Goal: Transaction & Acquisition: Book appointment/travel/reservation

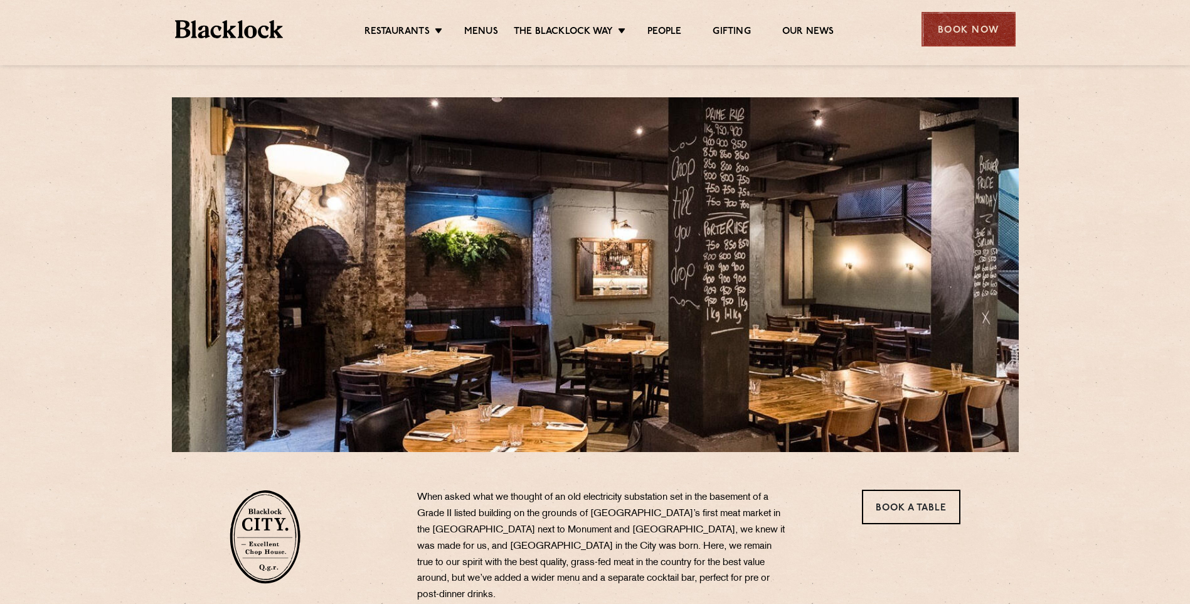
click at [990, 33] on div "Book Now" at bounding box center [969, 29] width 94 height 35
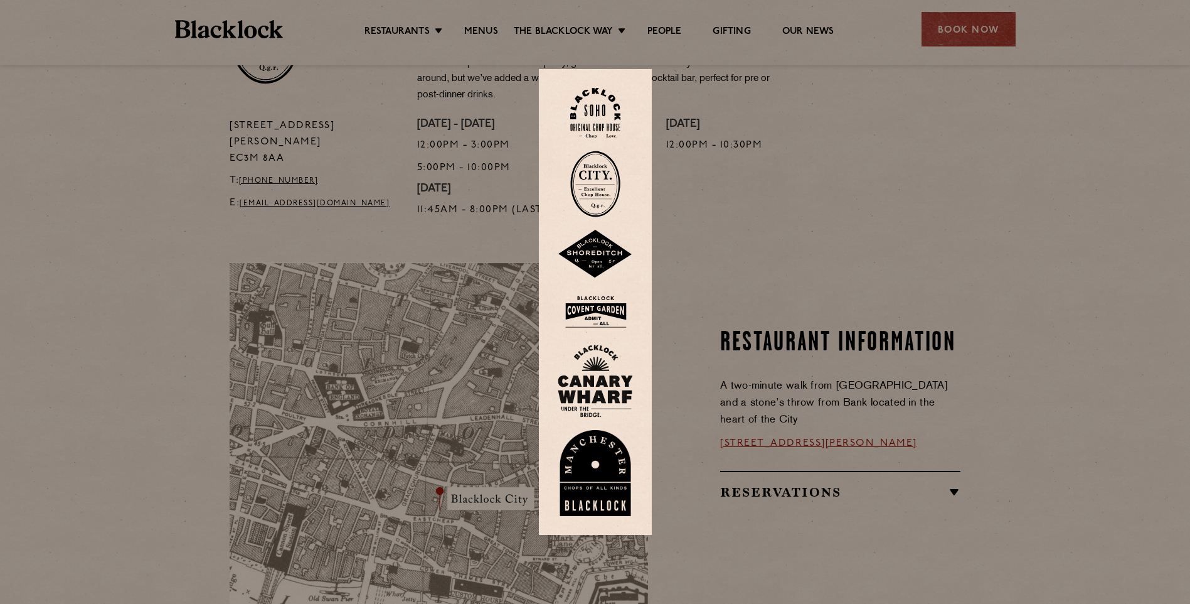
scroll to position [502, 0]
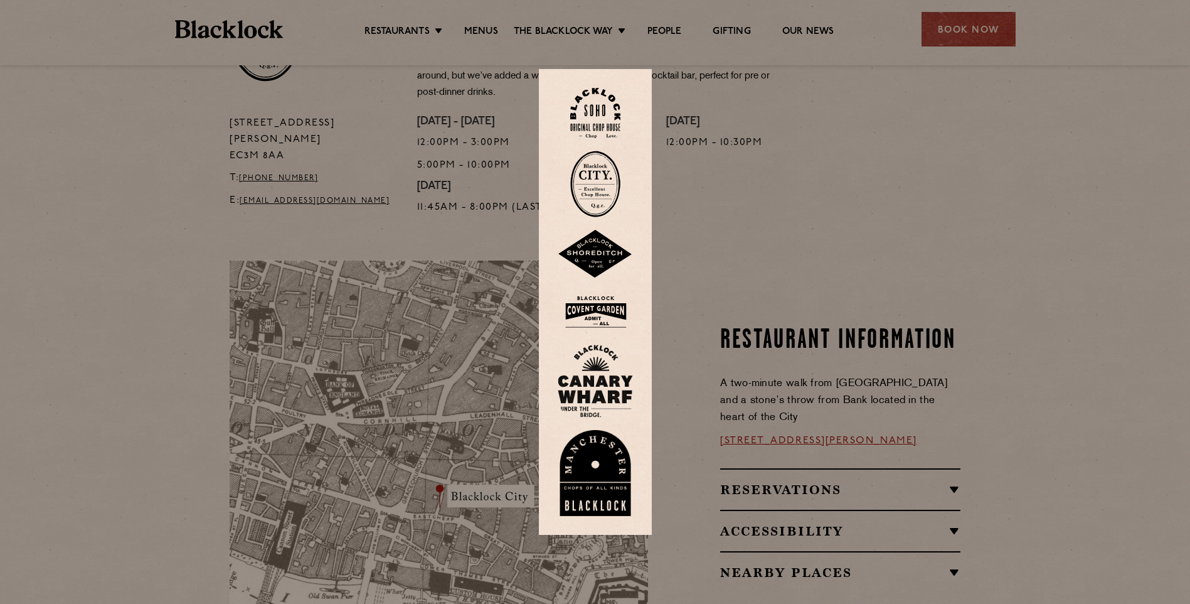
click at [979, 22] on div at bounding box center [595, 302] width 1190 height 604
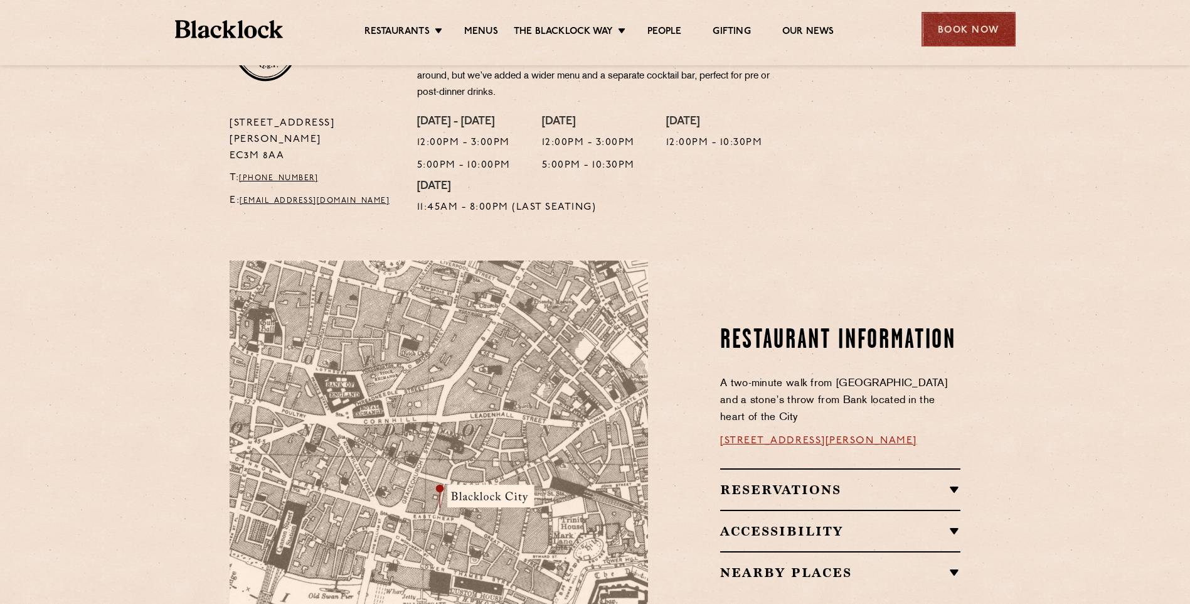
click at [978, 29] on div "Book Now" at bounding box center [969, 29] width 94 height 35
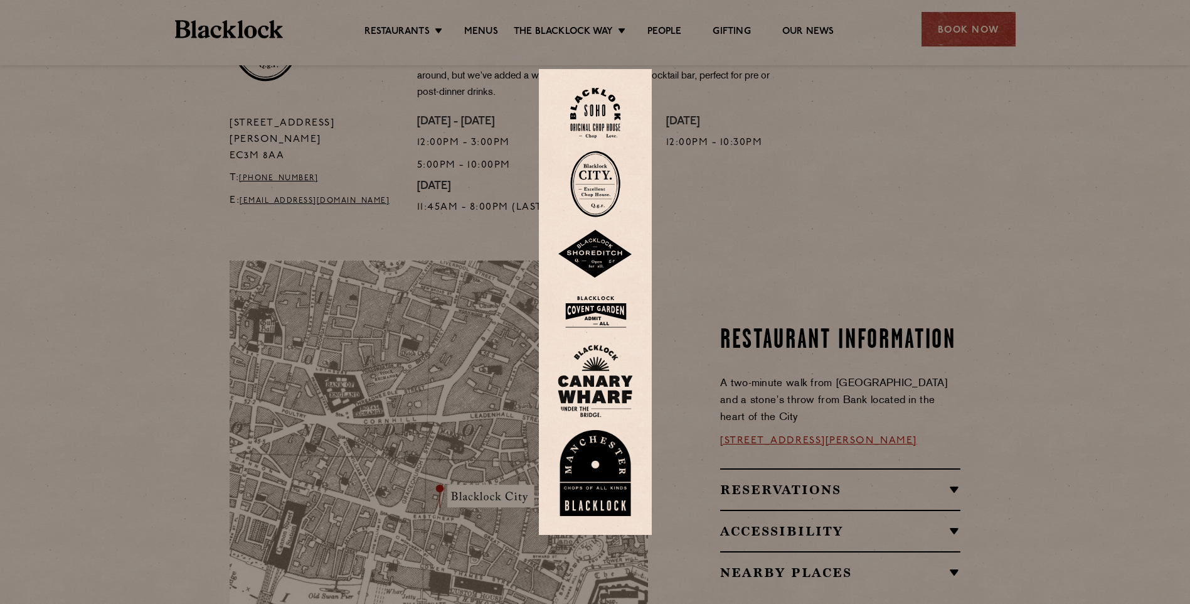
click at [978, 28] on div at bounding box center [595, 302] width 1190 height 604
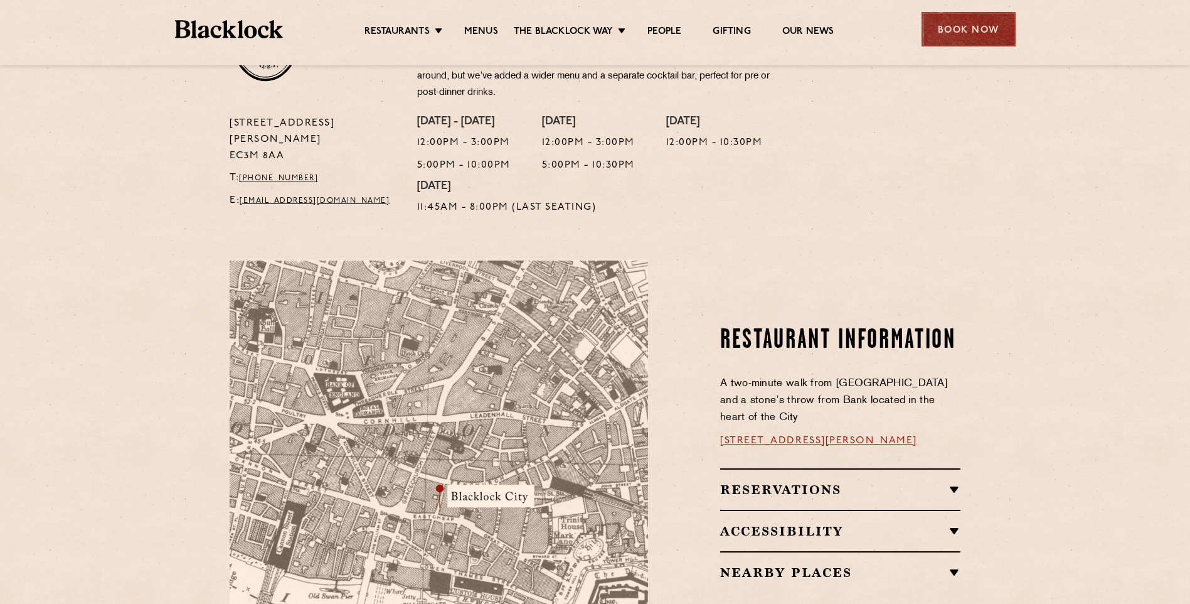
click at [972, 36] on div "Book Now" at bounding box center [969, 29] width 94 height 35
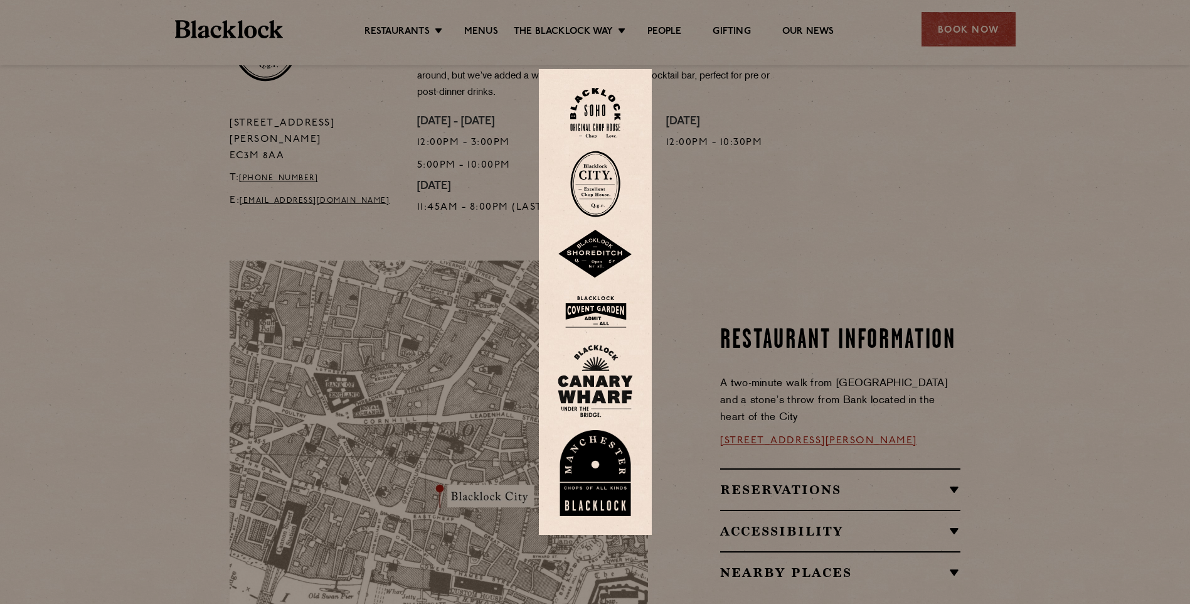
click at [957, 133] on div at bounding box center [595, 302] width 1190 height 604
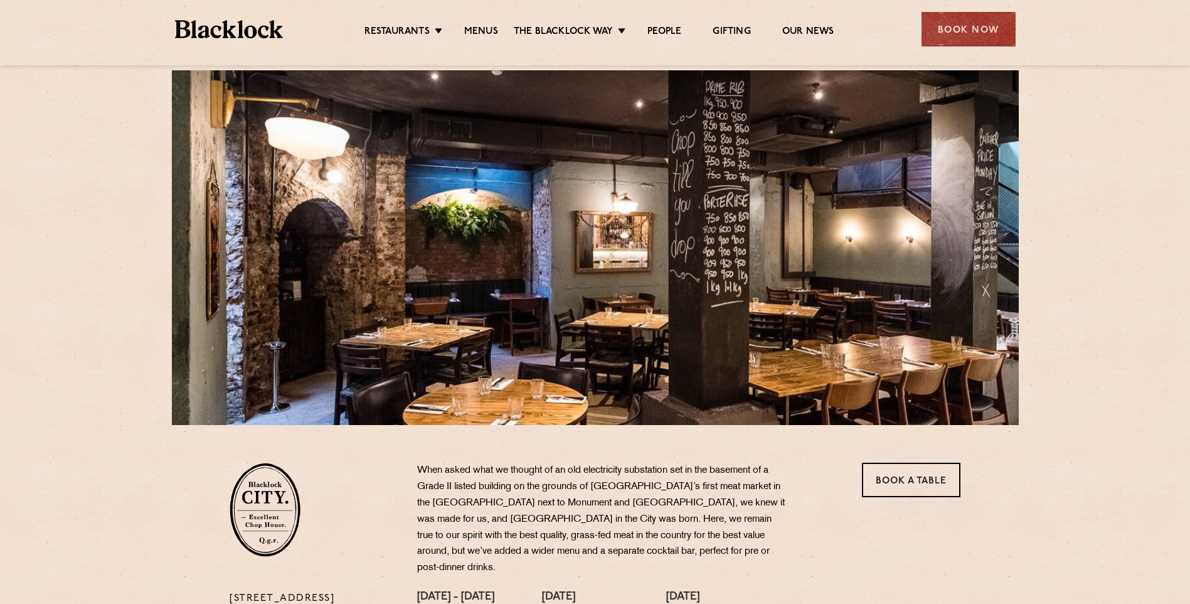
scroll to position [0, 0]
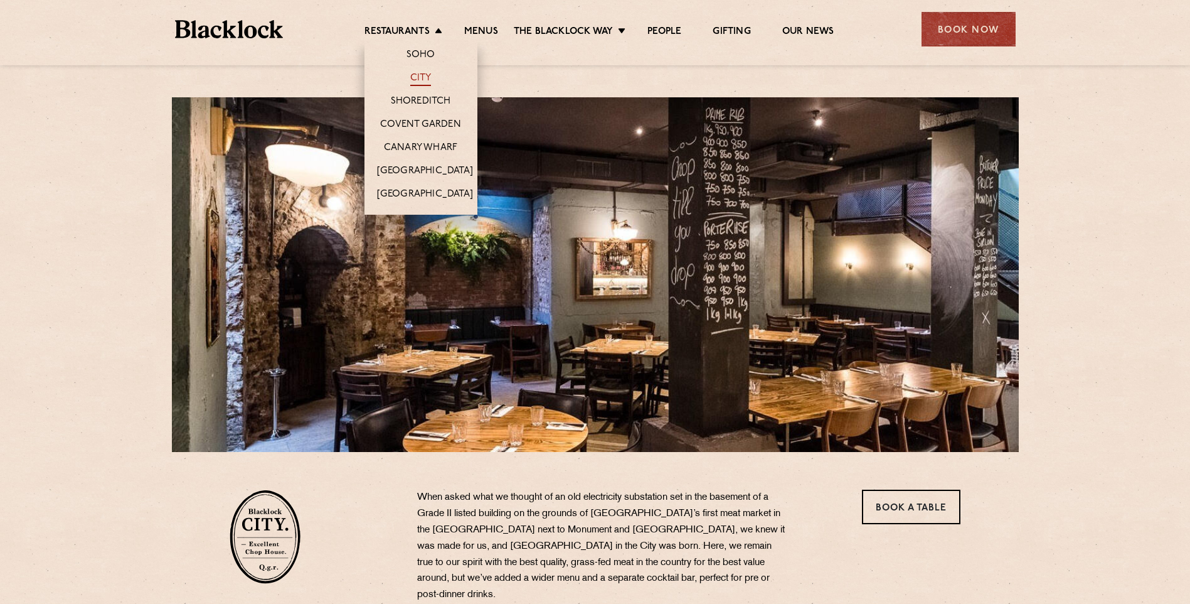
click at [422, 80] on link "City" at bounding box center [420, 79] width 21 height 14
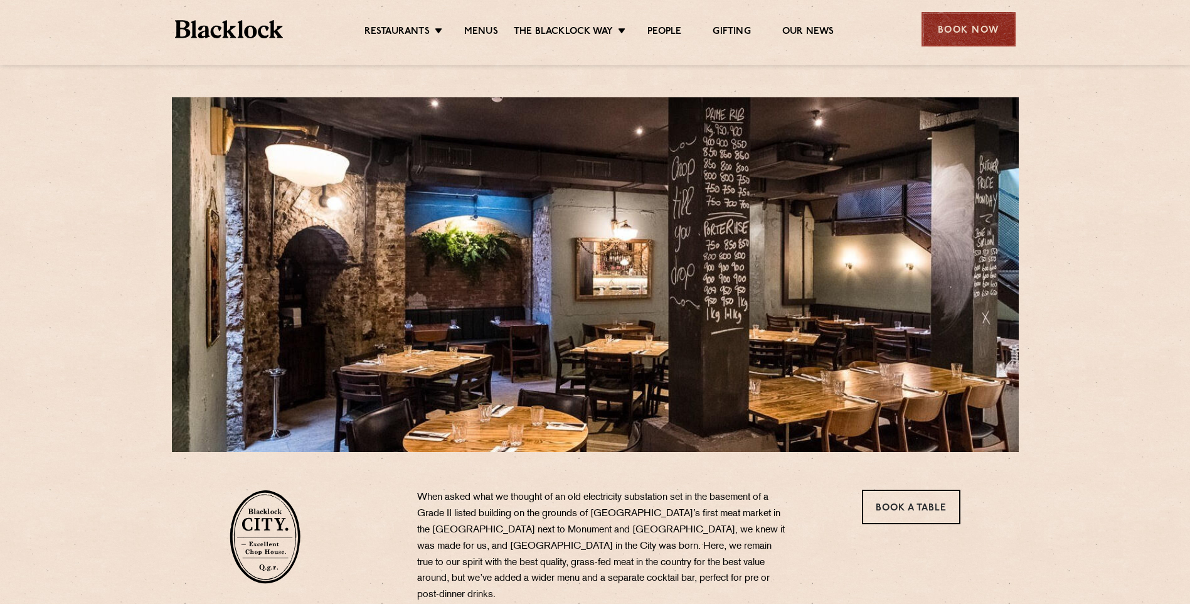
click at [979, 24] on div "Book Now" at bounding box center [969, 29] width 94 height 35
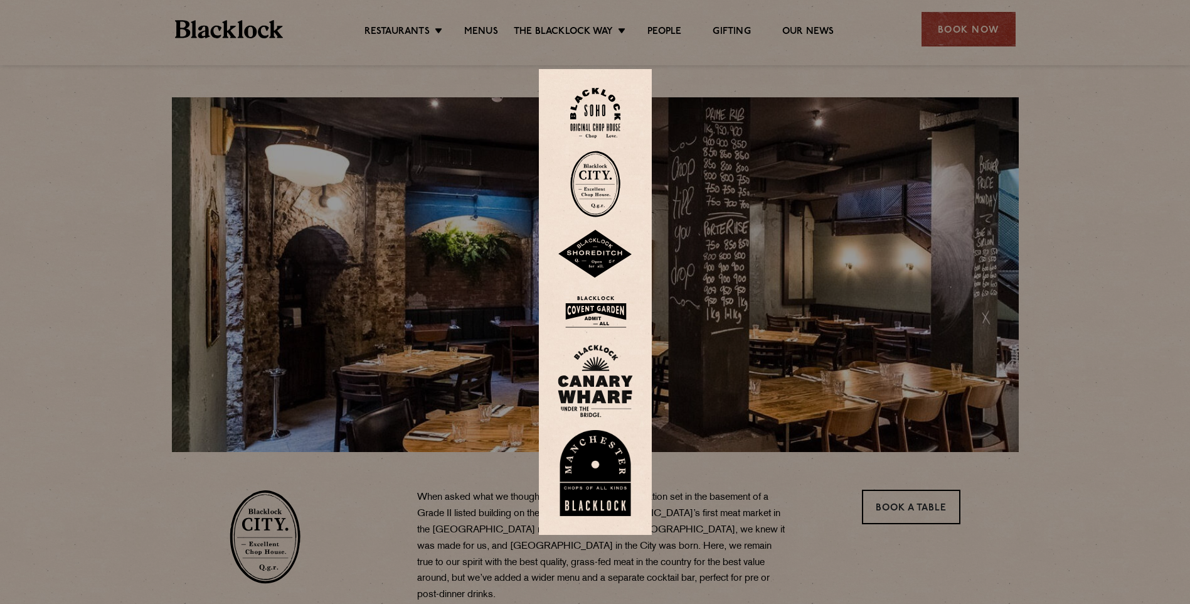
click at [594, 250] on img at bounding box center [595, 254] width 75 height 49
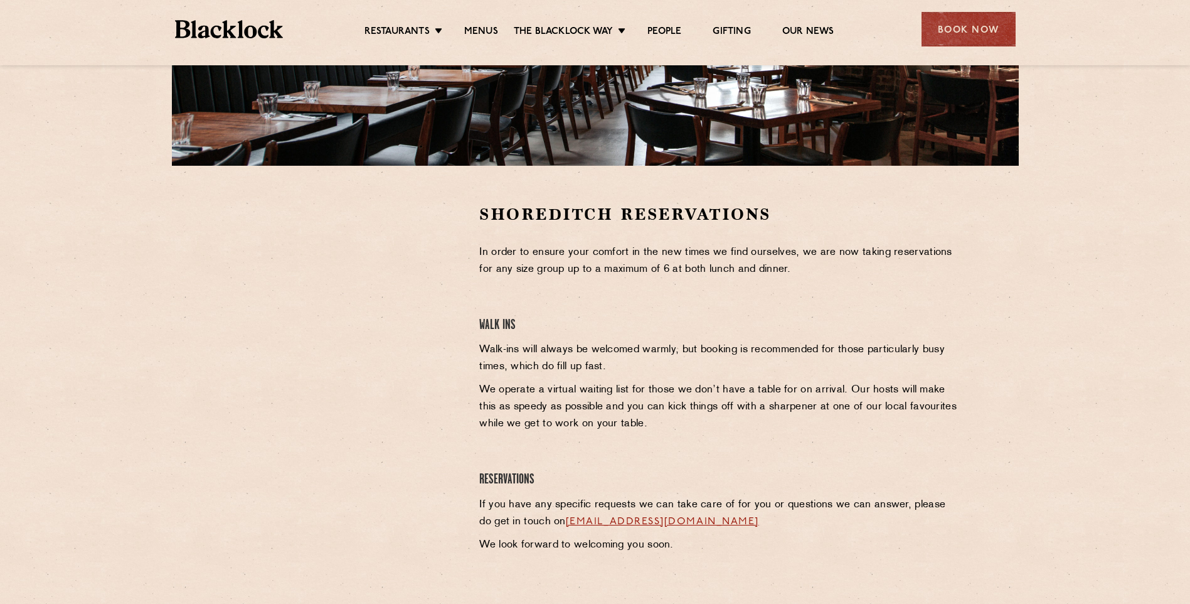
scroll to position [249, 0]
